Goal: Check status

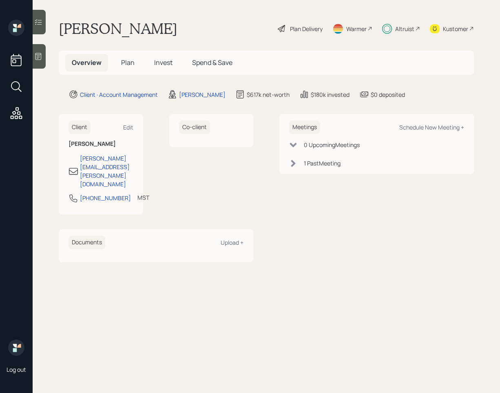
click at [44, 23] on div at bounding box center [39, 22] width 13 height 24
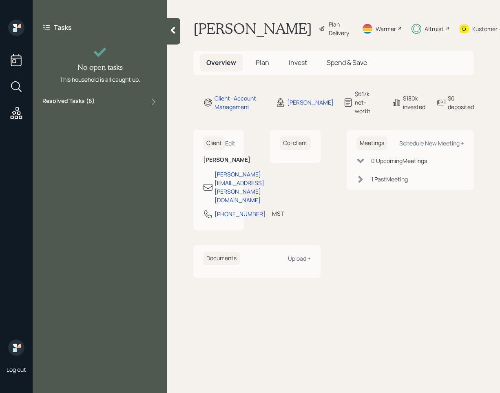
click at [95, 102] on div "Resolved Tasks ( 6 )" at bounding box center [99, 102] width 115 height 10
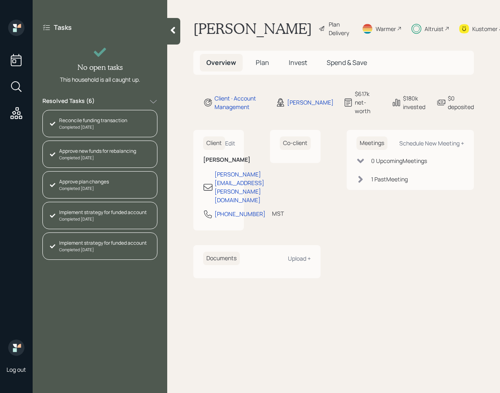
scroll to position [27, 0]
